Goal: Task Accomplishment & Management: Use online tool/utility

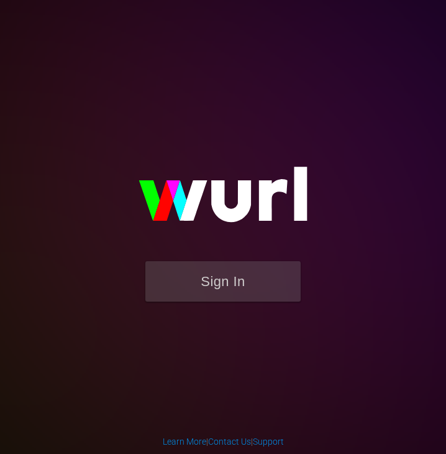
click at [210, 260] on img at bounding box center [223, 200] width 249 height 121
click at [209, 268] on button "Sign In" at bounding box center [222, 281] width 155 height 40
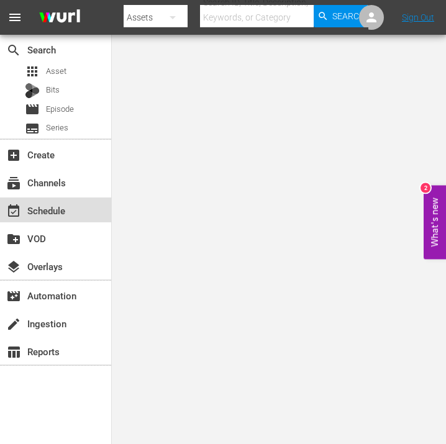
click at [60, 214] on div "event_available Schedule" at bounding box center [35, 208] width 70 height 11
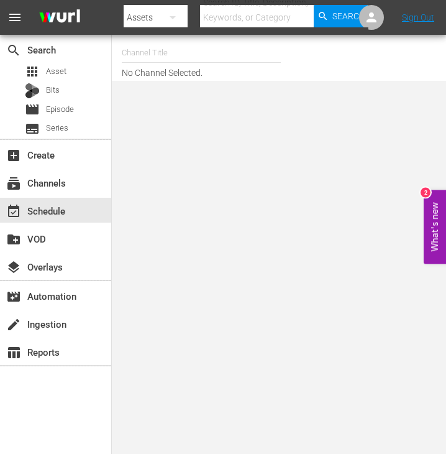
click at [145, 57] on input "text" at bounding box center [201, 53] width 159 height 30
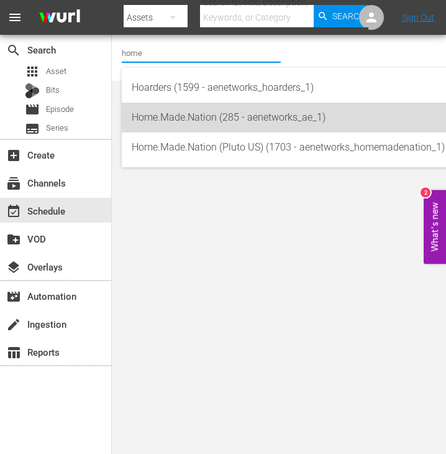
click at [168, 114] on div "Home.Made.Nation (285 - aenetworks_ae_1)" at bounding box center [293, 118] width 322 height 30
type input "Home.Made.Nation (285 - aenetworks_ae_1)"
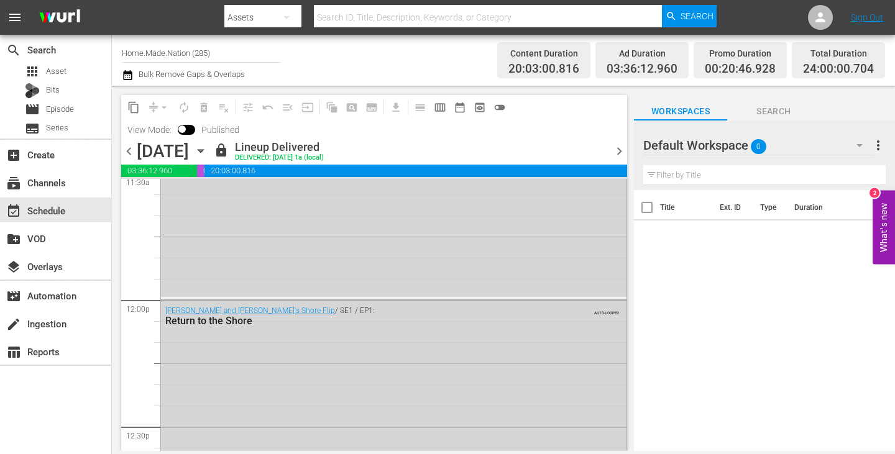
scroll to position [2899, 0]
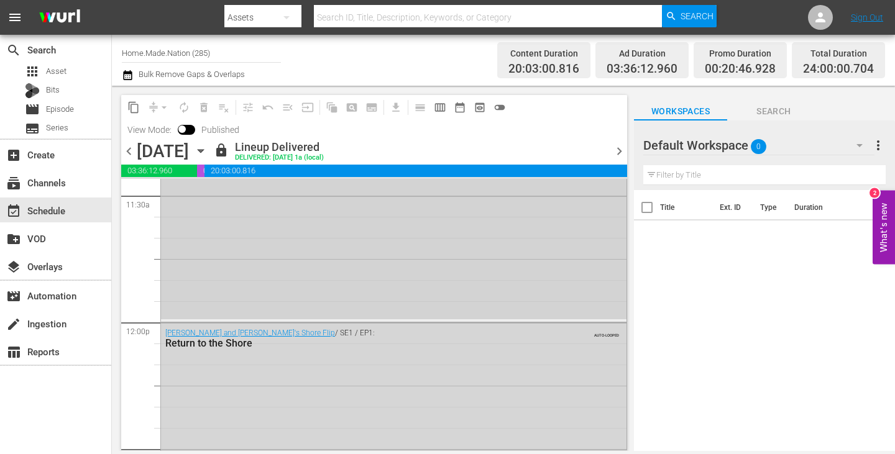
click at [446, 300] on div "[PERSON_NAME] and [PERSON_NAME]'s Shore Flip / SE1 / EP7: Wet and Wild for Carr…" at bounding box center [393, 218] width 465 height 202
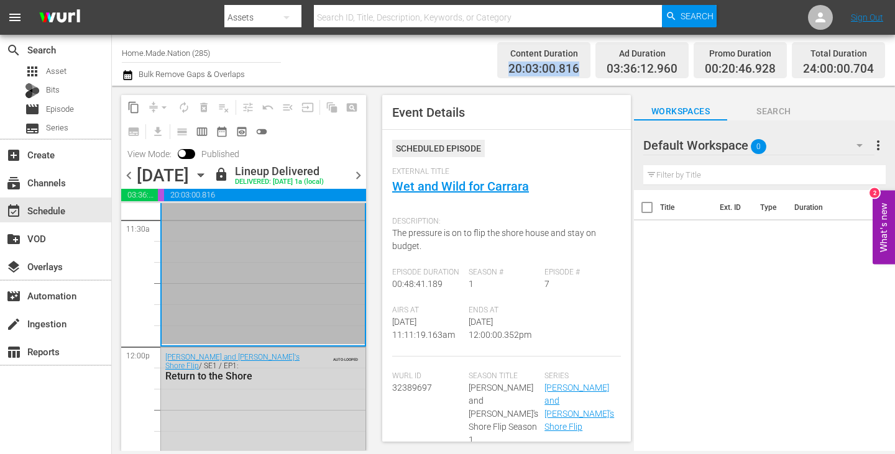
drag, startPoint x: 513, startPoint y: 70, endPoint x: 582, endPoint y: 72, distance: 69.0
click at [446, 72] on div "Content Duration 20:03:00.816" at bounding box center [543, 60] width 93 height 37
copy span "20:03:00.816"
drag, startPoint x: 608, startPoint y: 65, endPoint x: 684, endPoint y: 70, distance: 76.6
click at [446, 70] on div "Ad Duration 03:36:12.960" at bounding box center [641, 60] width 93 height 37
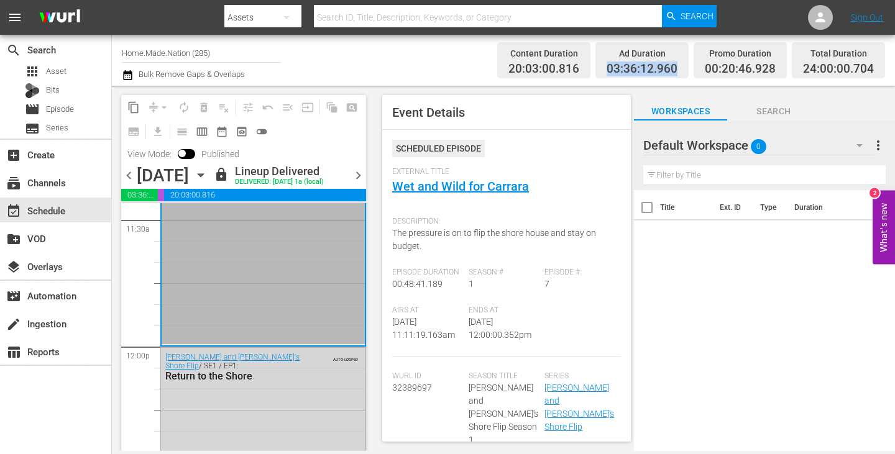
copy span "03:36:12.960"
drag, startPoint x: 702, startPoint y: 68, endPoint x: 776, endPoint y: 70, distance: 74.0
click at [446, 70] on div "Promo Duration 00:20:46.928" at bounding box center [740, 60] width 93 height 37
copy span "00:20:46.928"
drag, startPoint x: 799, startPoint y: 68, endPoint x: 879, endPoint y: 73, distance: 80.3
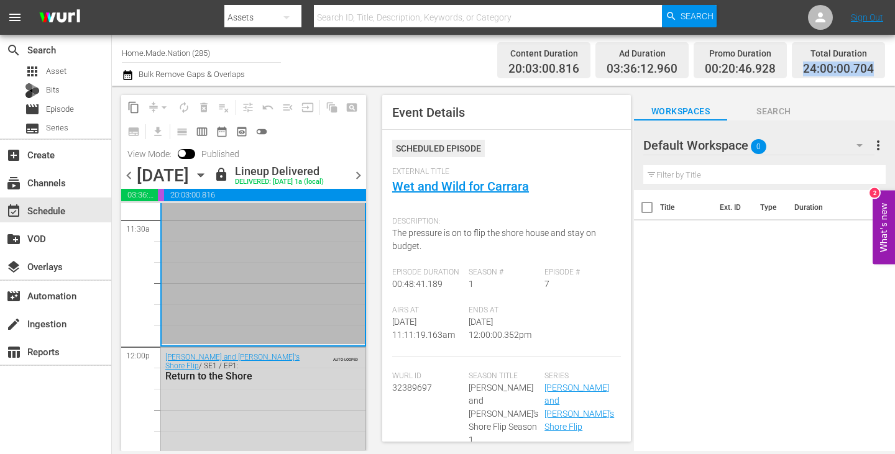
click at [446, 73] on div "Total Duration 24:00:00.704" at bounding box center [838, 60] width 93 height 37
click at [446, 282] on div "Event Details Scheduled Episode External Title Wet and Wild for Carrara Descrip…" at bounding box center [506, 268] width 249 height 347
click at [405, 57] on div "Channel Title Home.Made.Nation (285) Bulk Remove Gaps & Overlaps" at bounding box center [313, 60] width 382 height 45
click at [183, 50] on input "Home.Made.Nation (285)" at bounding box center [201, 53] width 159 height 30
click at [244, 53] on input "Home.Made.Nation (285)" at bounding box center [201, 53] width 159 height 30
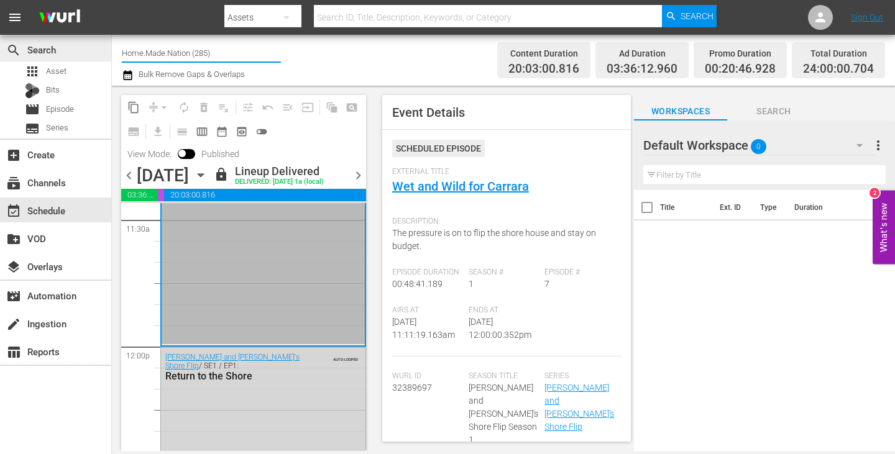
drag, startPoint x: 241, startPoint y: 53, endPoint x: 94, endPoint y: 56, distance: 146.7
click at [112, 0] on div "search Search apps Asset Bits movie Episode subtitles Series add_box Create sub…" at bounding box center [503, 0] width 783 height 0
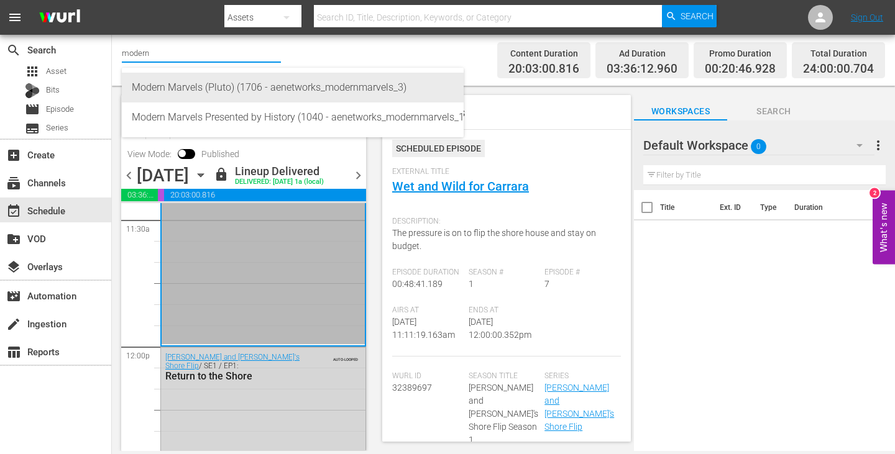
click at [178, 90] on div "Modern Marvels (Pluto) (1706 - aenetworks_modernmarvels_3)" at bounding box center [293, 88] width 322 height 30
type input "Modern Marvels (Pluto) (1706 - aenetworks_modernmarvels_3)"
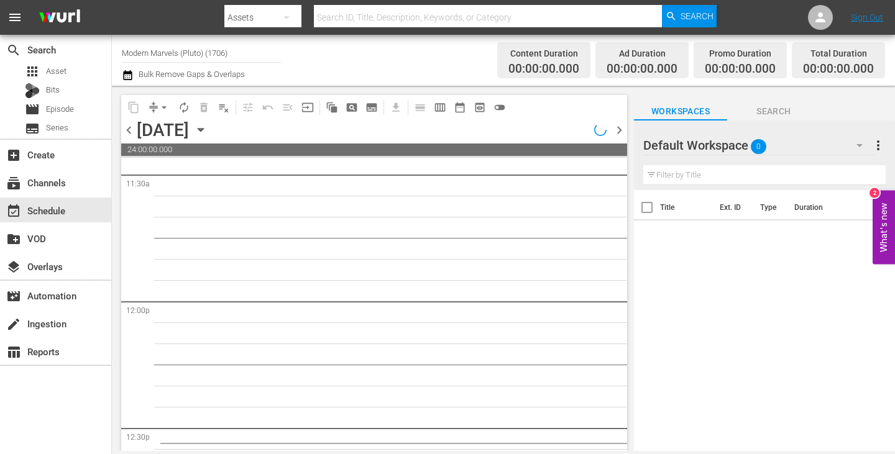
scroll to position [3132, 0]
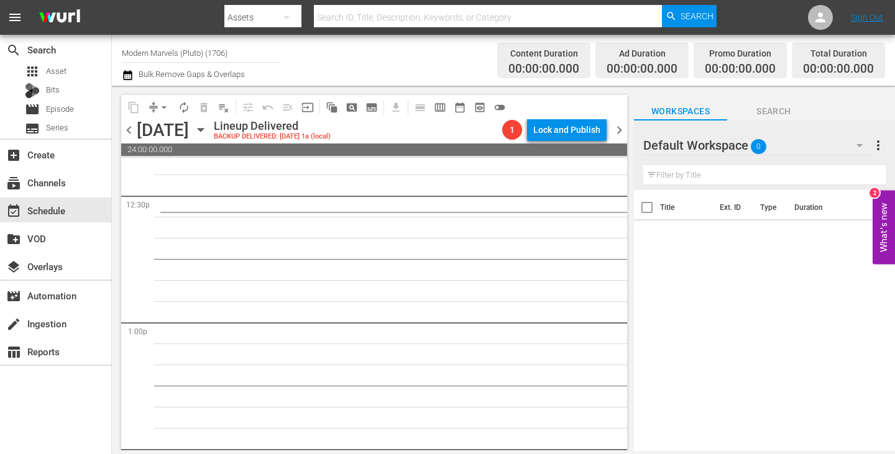
click at [129, 131] on span "chevron_left" at bounding box center [129, 130] width 16 height 16
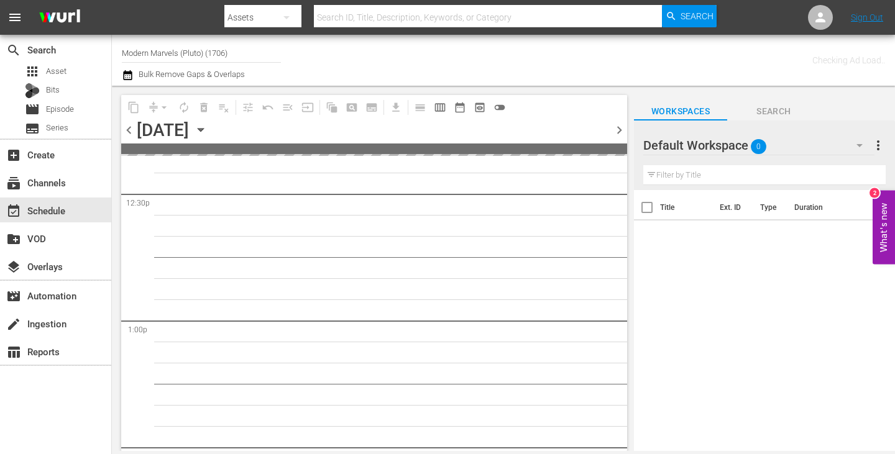
click at [205, 53] on input "Modern Marvels (Pluto) (1706)" at bounding box center [201, 53] width 159 height 30
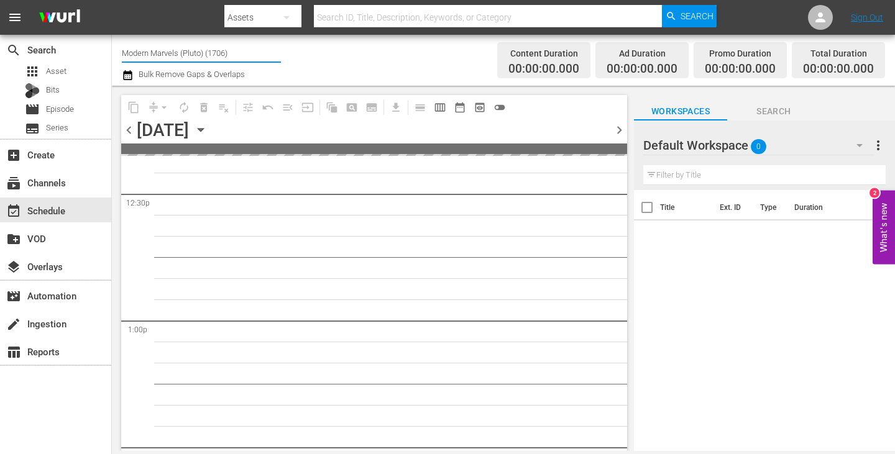
drag, startPoint x: 231, startPoint y: 53, endPoint x: 179, endPoint y: 49, distance: 51.7
click at [179, 49] on input "Modern Marvels (Pluto) (1706)" at bounding box center [201, 53] width 159 height 30
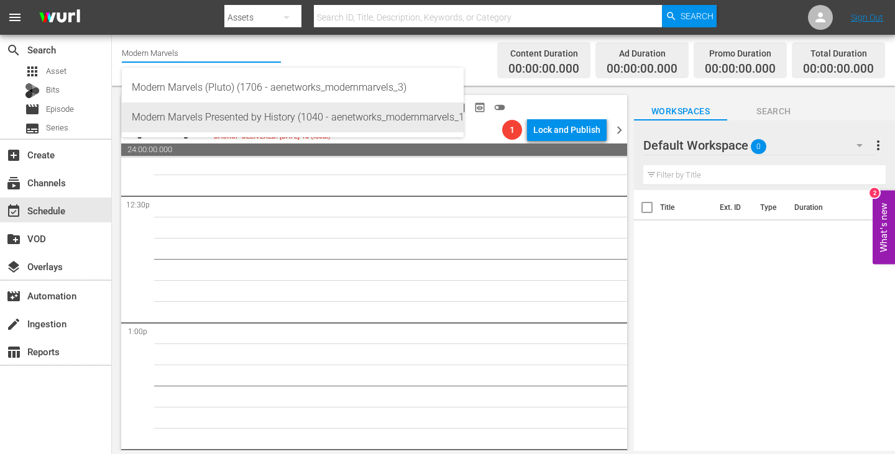
click at [193, 109] on div "Modern Marvels Presented by History (1040 - aenetworks_modernmarvels_1)" at bounding box center [293, 118] width 322 height 30
type input "Modern Marvels Presented by History (1040 - aenetworks_modernmarvels_1)"
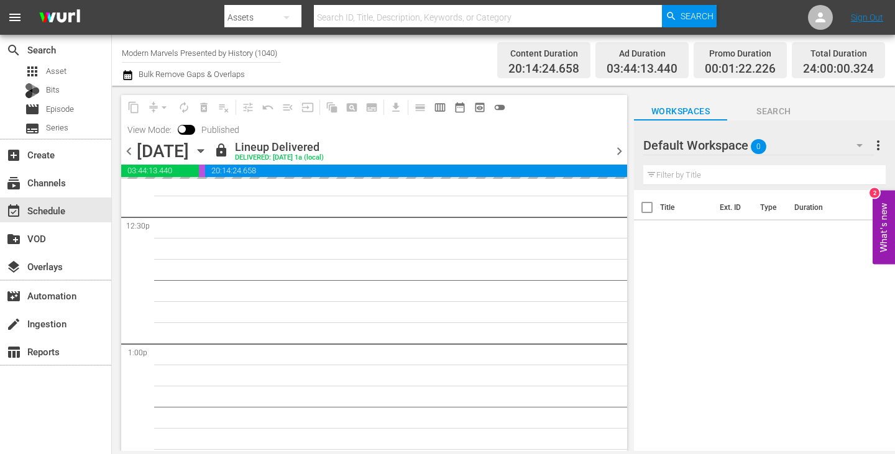
click at [266, 58] on input "Modern Marvels Presented by History (1040)" at bounding box center [201, 53] width 159 height 30
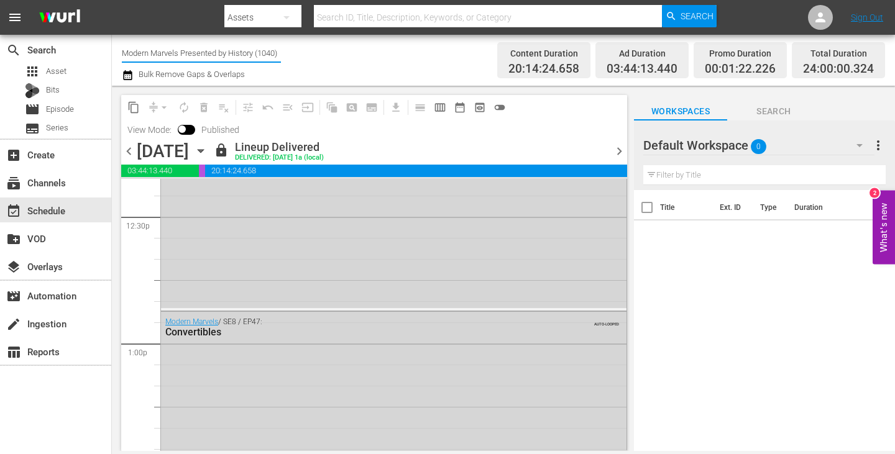
scroll to position [2899, 0]
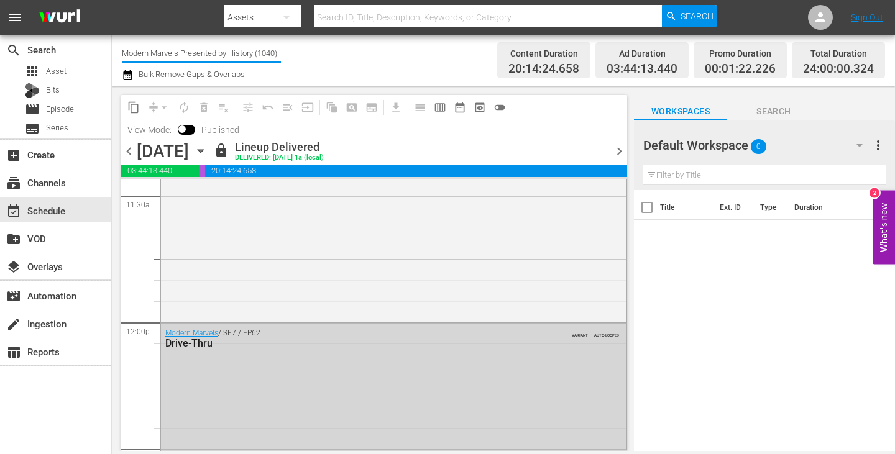
drag, startPoint x: 277, startPoint y: 55, endPoint x: 136, endPoint y: 44, distance: 141.5
click at [136, 44] on input "Modern Marvels Presented by History (1040)" at bounding box center [201, 53] width 159 height 30
type input "M"
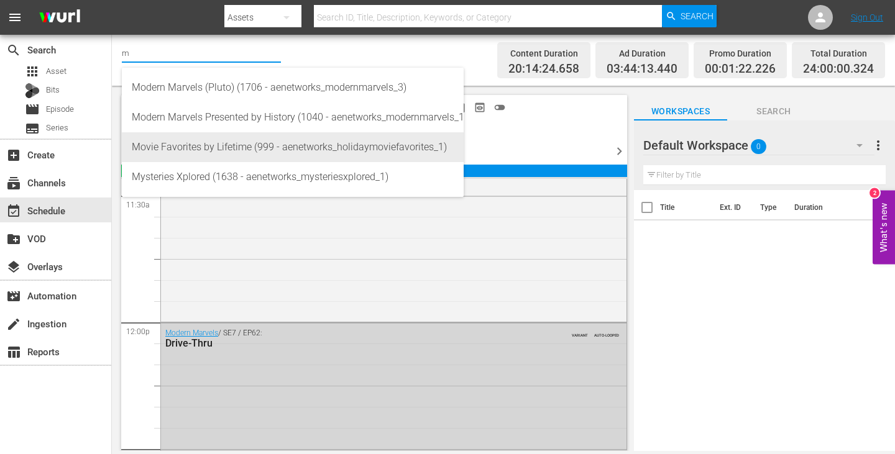
click at [188, 144] on div "Movie Favorites by Lifetime (999 - aenetworks_holidaymoviefavorites_1)" at bounding box center [293, 147] width 322 height 30
type input "Movie Favorites by Lifetime (999 - aenetworks_holidaymoviefavorites_1)"
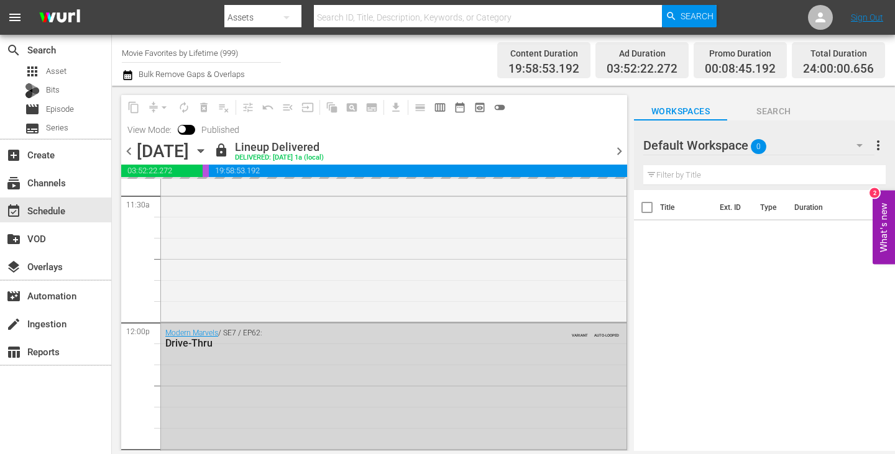
scroll to position [3068, 0]
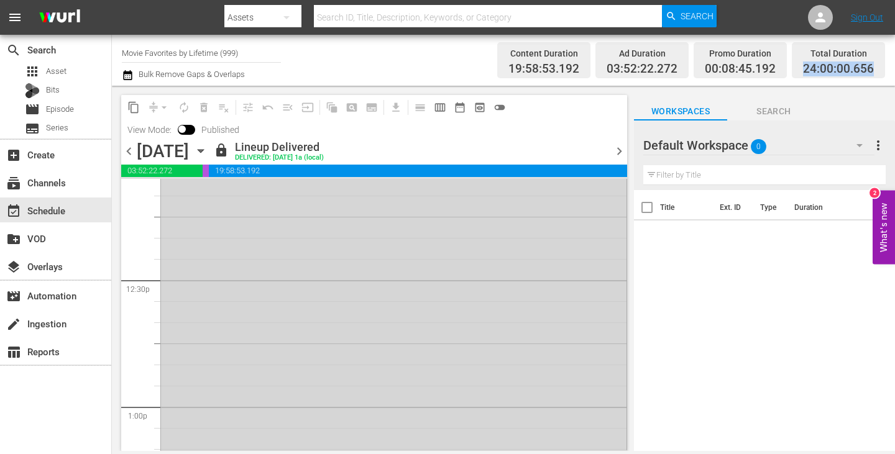
drag, startPoint x: 805, startPoint y: 67, endPoint x: 875, endPoint y: 74, distance: 70.6
click at [446, 74] on div "Total Duration 24:00:00.656" at bounding box center [838, 60] width 93 height 37
